Goal: Entertainment & Leisure: Consume media (video, audio)

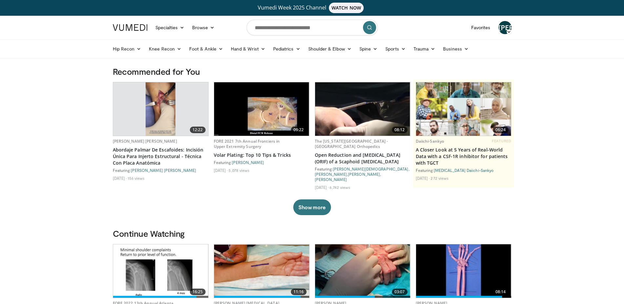
click at [157, 106] on img at bounding box center [161, 108] width 30 height 53
click at [312, 207] on button "Show more" at bounding box center [312, 207] width 38 height 16
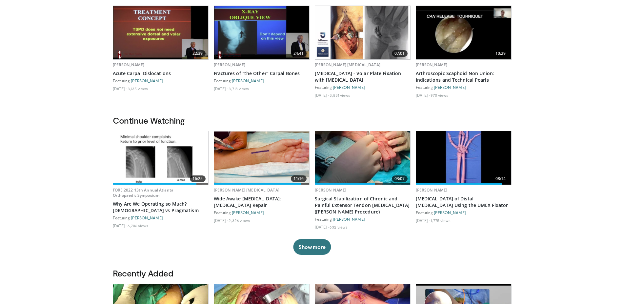
scroll to position [201, 0]
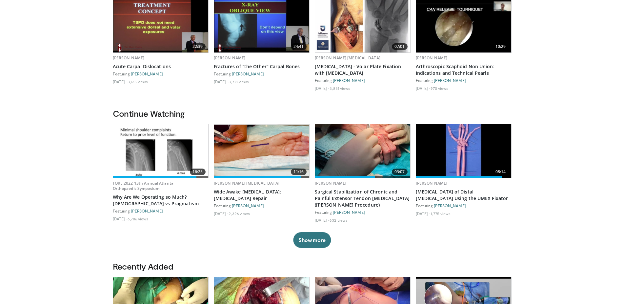
click at [476, 133] on img at bounding box center [463, 150] width 95 height 53
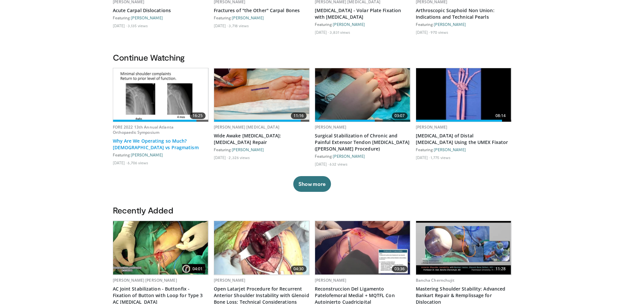
scroll to position [268, 0]
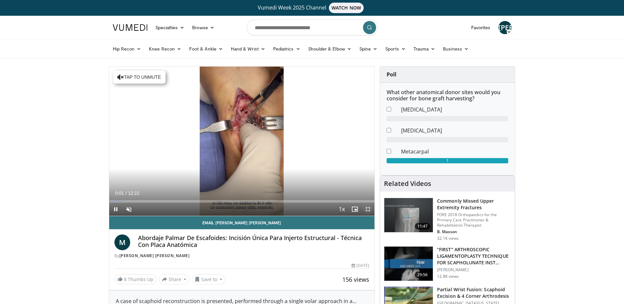
click at [365, 209] on span "Video Player" at bounding box center [367, 209] width 13 height 13
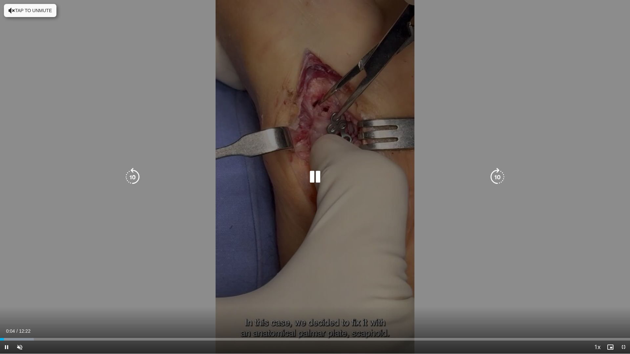
click at [500, 174] on icon "Video Player" at bounding box center [497, 177] width 18 height 18
click at [136, 178] on icon "Video Player" at bounding box center [132, 177] width 18 height 18
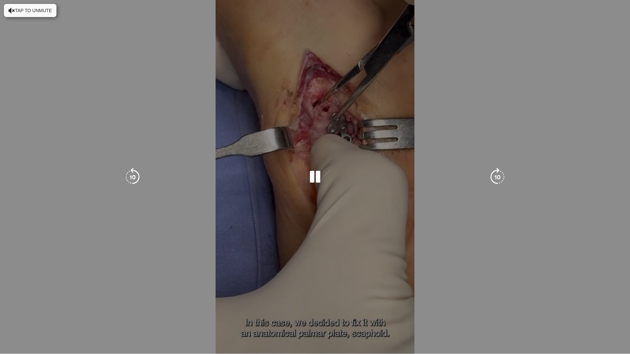
click at [270, 181] on div "Video Player" at bounding box center [315, 177] width 378 height 13
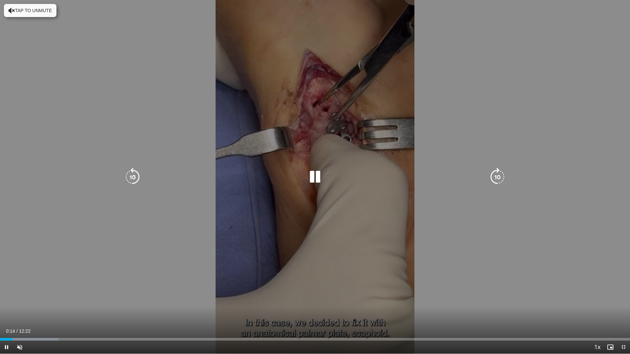
click at [315, 174] on icon "Video Player" at bounding box center [315, 177] width 18 height 18
click at [376, 217] on div "10 seconds Tap to unmute" at bounding box center [315, 177] width 630 height 354
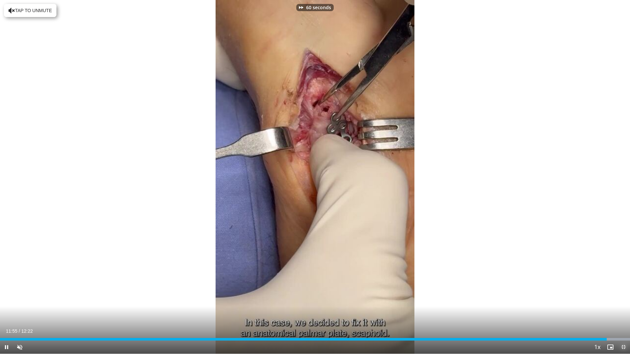
click at [622, 304] on span "Video Player" at bounding box center [623, 347] width 13 height 13
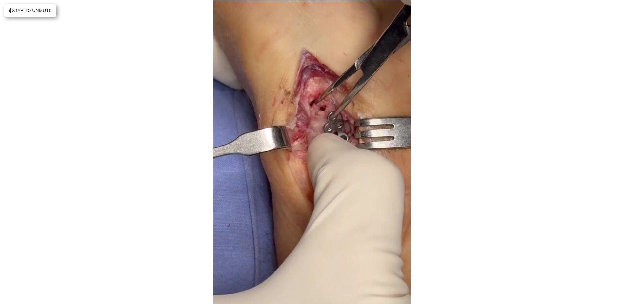
scroll to position [67, 0]
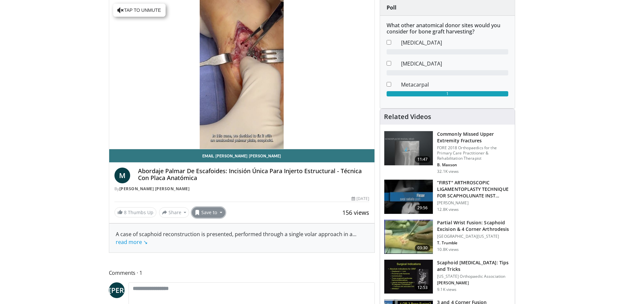
click at [217, 213] on button "Save to" at bounding box center [208, 212] width 33 height 10
click at [213, 239] on link "[MEDICAL_DATA]" at bounding box center [220, 237] width 57 height 10
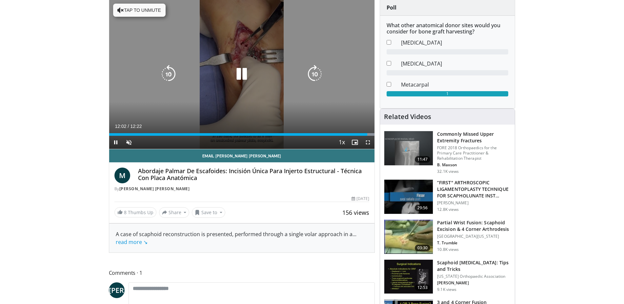
click at [320, 72] on icon "Video Player" at bounding box center [315, 74] width 18 height 18
click at [317, 73] on icon "Video Player" at bounding box center [315, 74] width 18 height 18
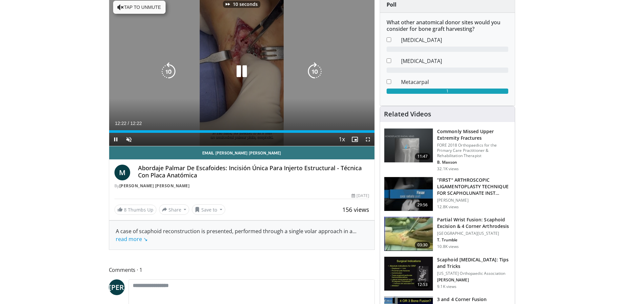
scroll to position [82, 0]
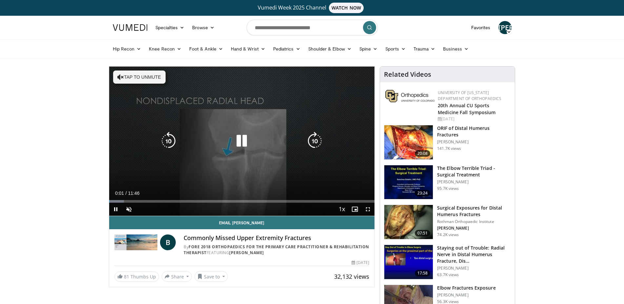
click at [314, 142] on icon "Video Player" at bounding box center [315, 141] width 18 height 18
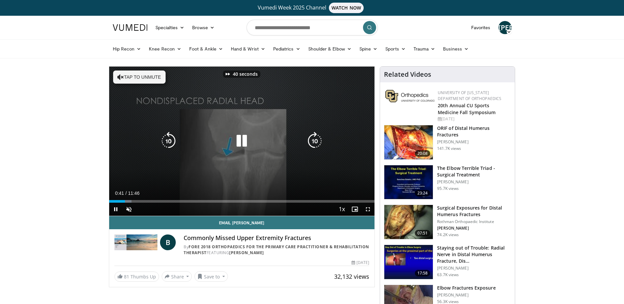
click at [314, 142] on icon "Video Player" at bounding box center [315, 141] width 18 height 18
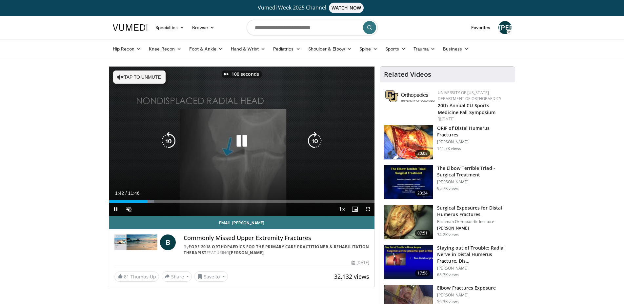
click at [314, 142] on icon "Video Player" at bounding box center [315, 141] width 18 height 18
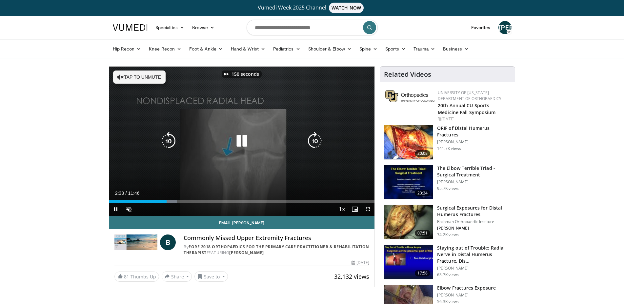
click at [314, 142] on icon "Video Player" at bounding box center [315, 141] width 18 height 18
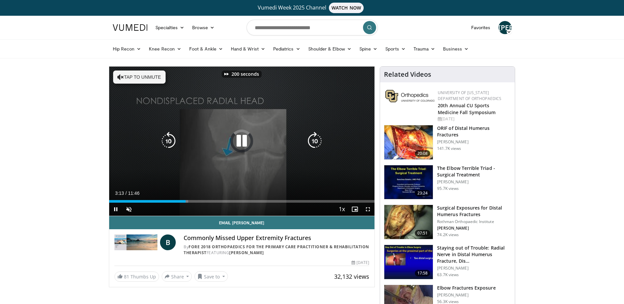
click at [314, 142] on icon "Video Player" at bounding box center [315, 141] width 18 height 18
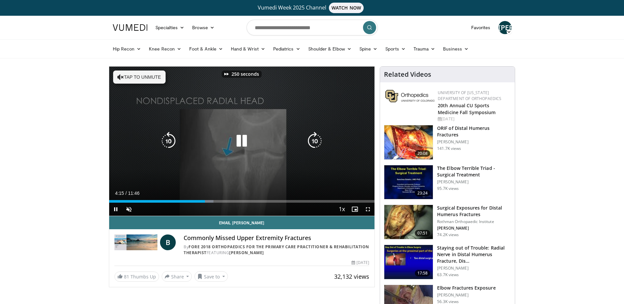
click at [314, 142] on icon "Video Player" at bounding box center [315, 141] width 18 height 18
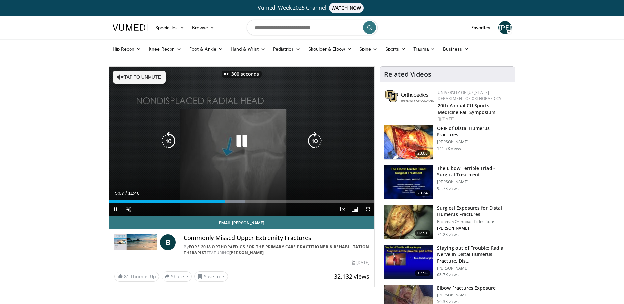
click at [314, 142] on icon "Video Player" at bounding box center [315, 141] width 18 height 18
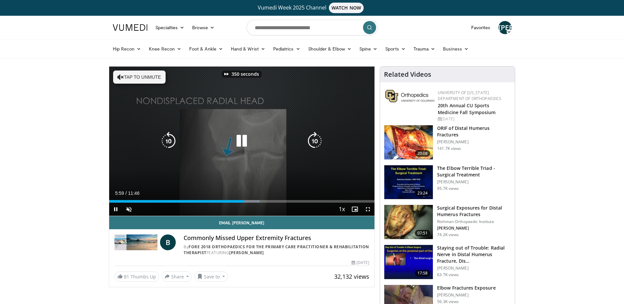
click at [314, 142] on icon "Video Player" at bounding box center [315, 141] width 18 height 18
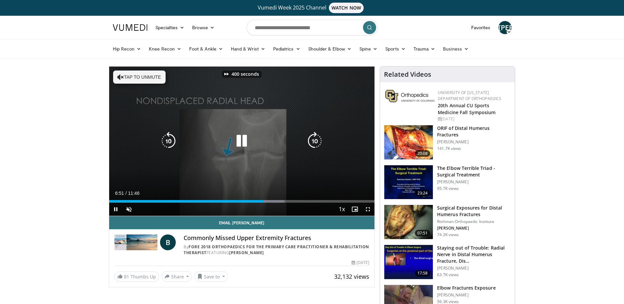
click at [314, 142] on icon "Video Player" at bounding box center [315, 141] width 18 height 18
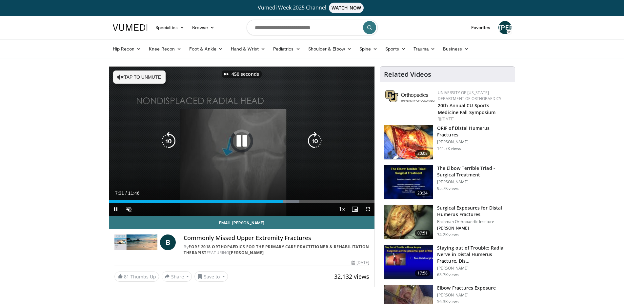
click at [314, 142] on icon "Video Player" at bounding box center [315, 141] width 18 height 18
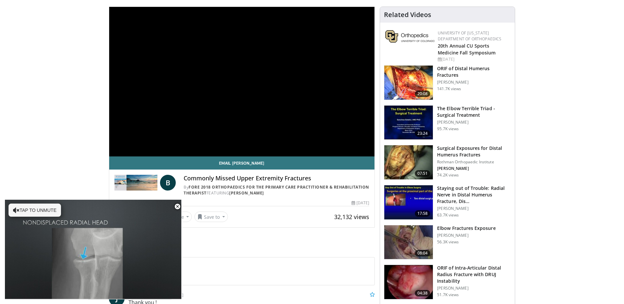
scroll to position [201, 0]
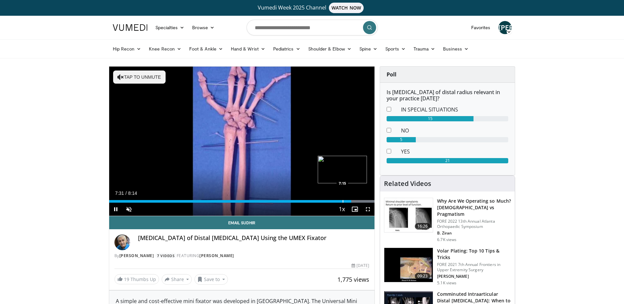
click at [342, 201] on div "7:31" at bounding box center [230, 201] width 242 height 3
click at [370, 211] on span "Video Player" at bounding box center [367, 209] width 13 height 13
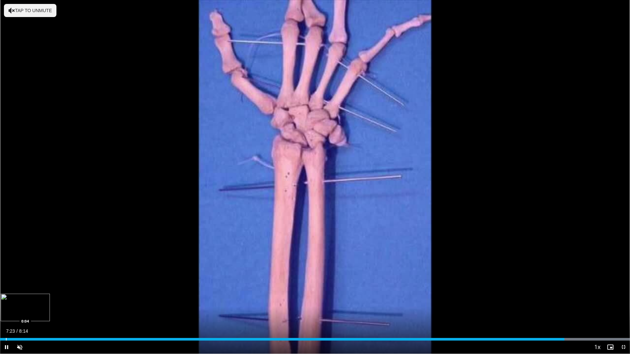
click at [6, 304] on div "Loaded : 100.00% 7:23 0:04" at bounding box center [315, 338] width 630 height 6
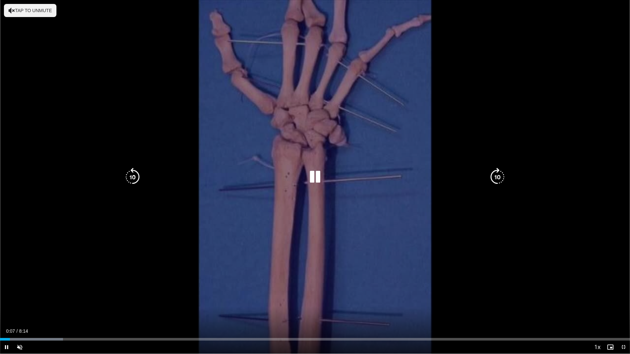
click at [319, 175] on icon "Video Player" at bounding box center [315, 177] width 18 height 18
click at [313, 184] on icon "Video Player" at bounding box center [315, 177] width 18 height 18
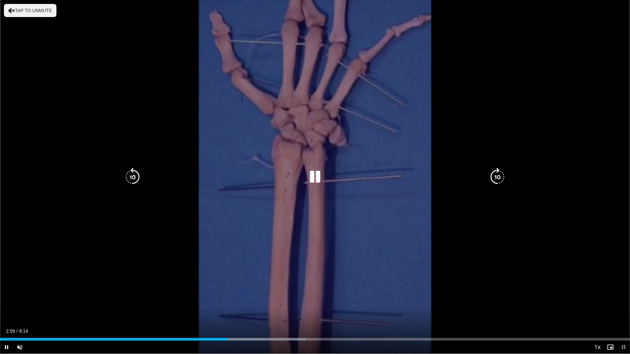
click at [624, 73] on div "20 seconds Tap to unmute" at bounding box center [315, 177] width 630 height 354
click at [578, 95] on div "20 seconds Tap to unmute" at bounding box center [315, 177] width 630 height 354
click at [322, 176] on icon "Video Player" at bounding box center [315, 177] width 18 height 18
click at [314, 177] on icon "Video Player" at bounding box center [315, 177] width 18 height 18
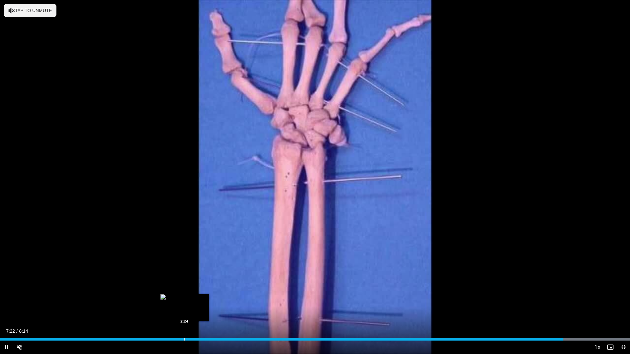
click at [184, 304] on div "Progress Bar" at bounding box center [184, 339] width 1 height 3
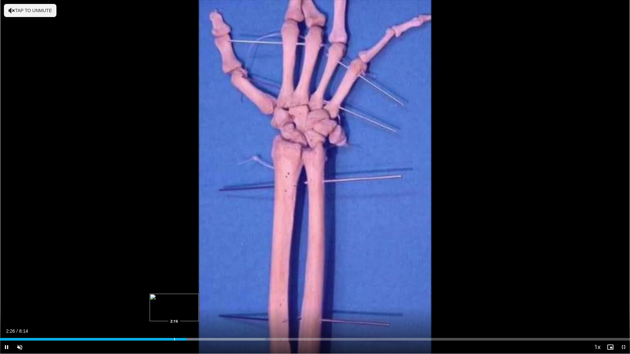
click at [174, 304] on div "2:26" at bounding box center [93, 339] width 186 height 3
click at [166, 304] on div "Loaded : 34.38% 2:17 2:10" at bounding box center [315, 339] width 630 height 3
click at [160, 304] on div "Progress Bar" at bounding box center [160, 339] width 1 height 3
click at [155, 304] on div "Loaded : 30.05% 2:05 2:02" at bounding box center [315, 339] width 630 height 3
click at [145, 304] on div "Progress Bar" at bounding box center [145, 339] width 1 height 3
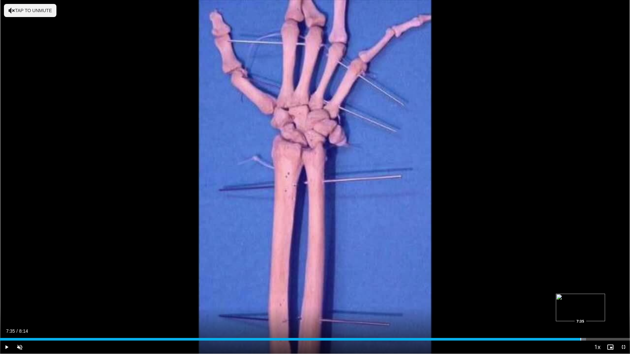
click at [580, 304] on div "Progress Bar" at bounding box center [580, 339] width 1 height 3
click at [624, 304] on span "Video Player" at bounding box center [623, 347] width 13 height 13
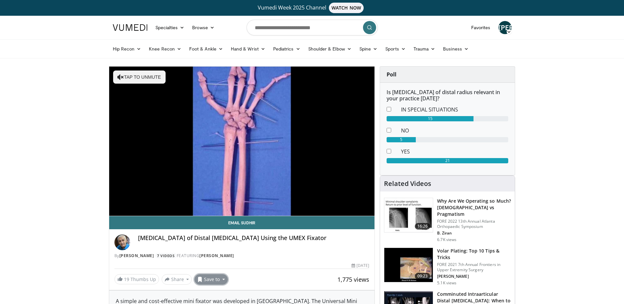
click at [216, 279] on button "Save to" at bounding box center [211, 279] width 33 height 10
click at [221, 252] on link "[MEDICAL_DATA]" at bounding box center [223, 249] width 57 height 10
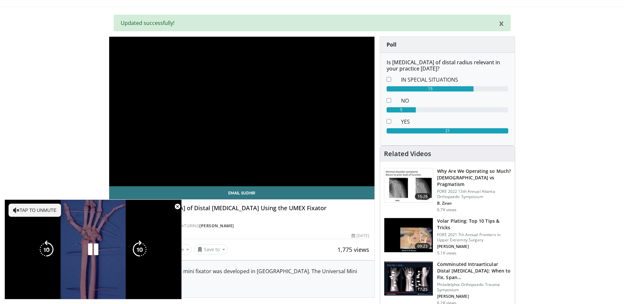
scroll to position [167, 0]
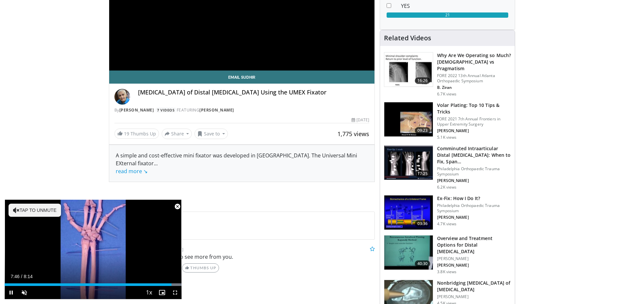
click at [176, 208] on span "Video Player" at bounding box center [177, 206] width 13 height 13
